Goal: Find contact information: Find contact information

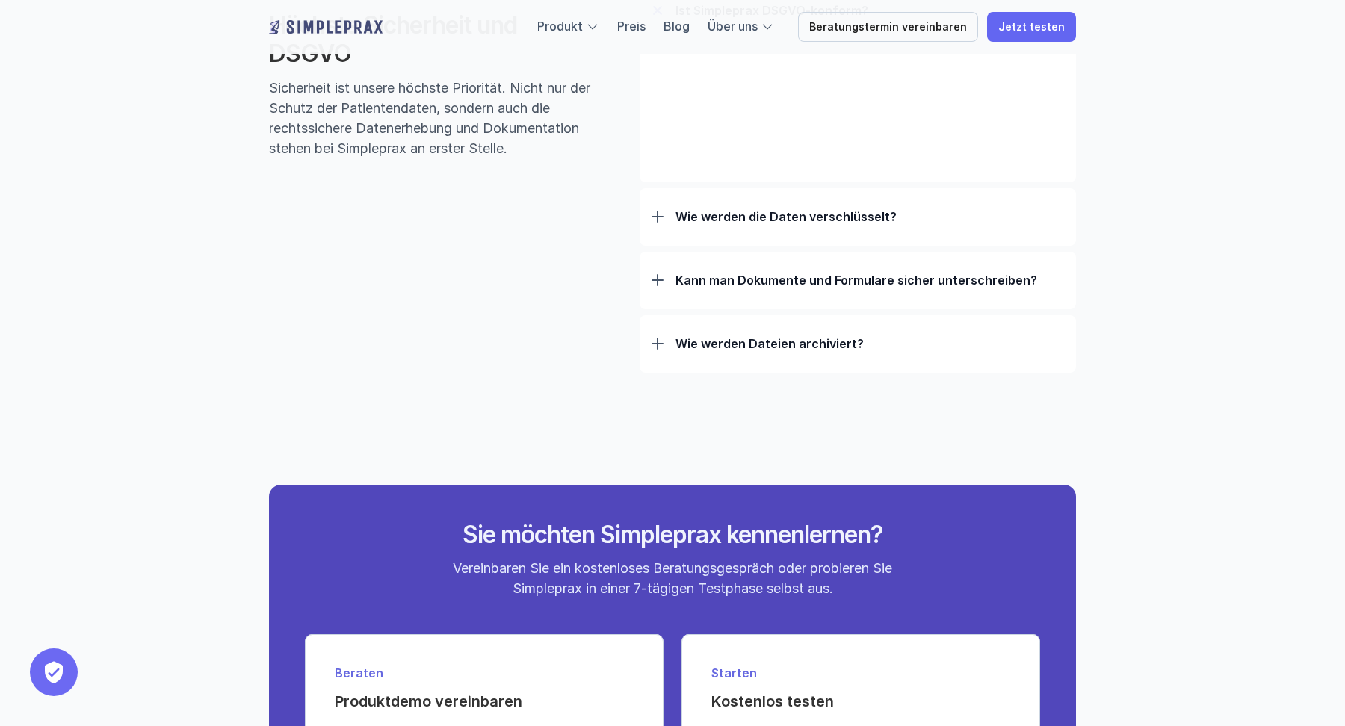
scroll to position [5275, 0]
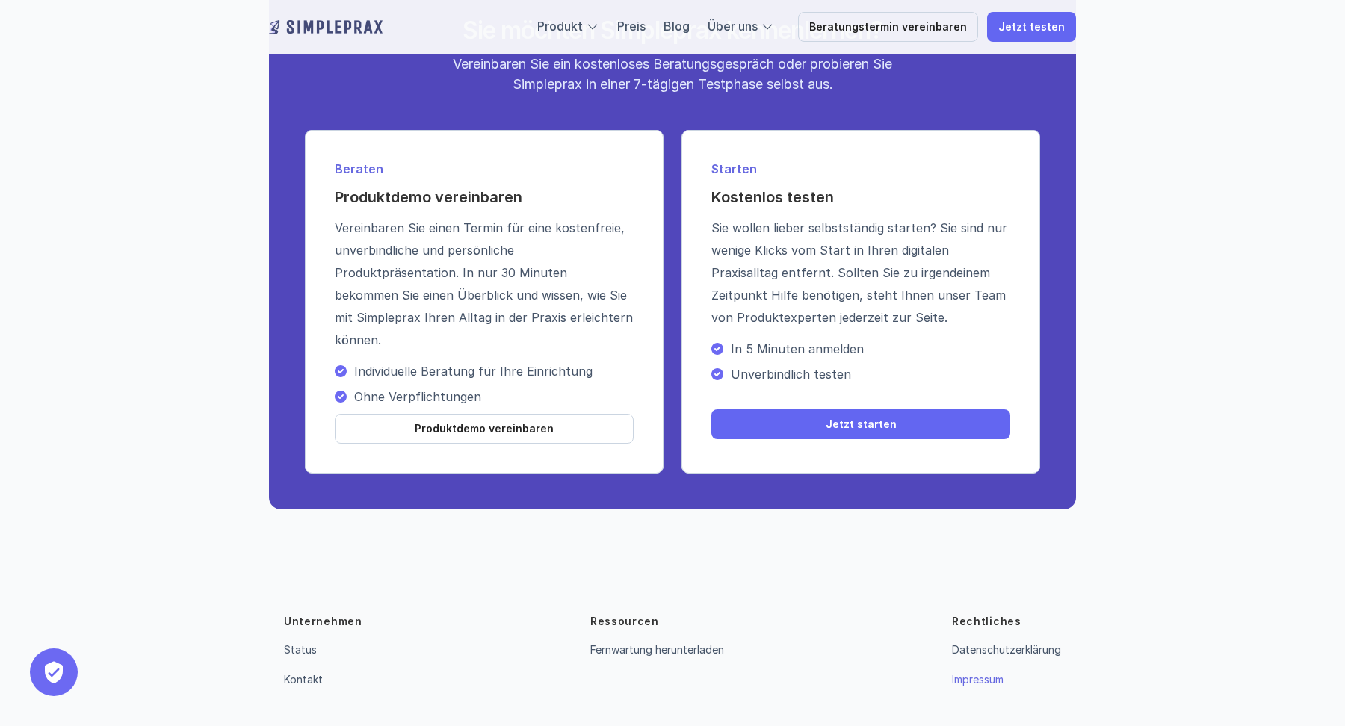
click at [995, 684] on link "Impressum" at bounding box center [978, 679] width 52 height 13
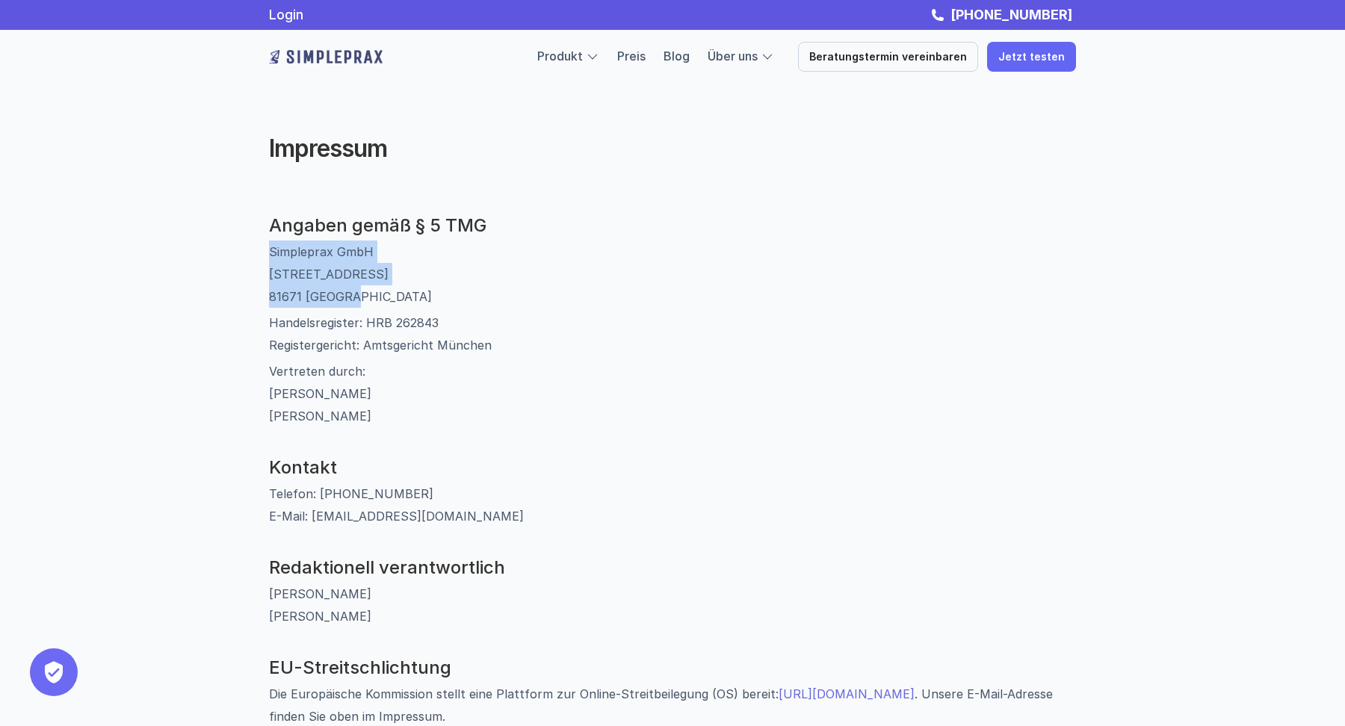
drag, startPoint x: 263, startPoint y: 248, endPoint x: 436, endPoint y: 300, distance: 180.8
copy p "Simpleprax GmbH [STREET_ADDRESS]"
